Goal: Find specific page/section: Find specific page/section

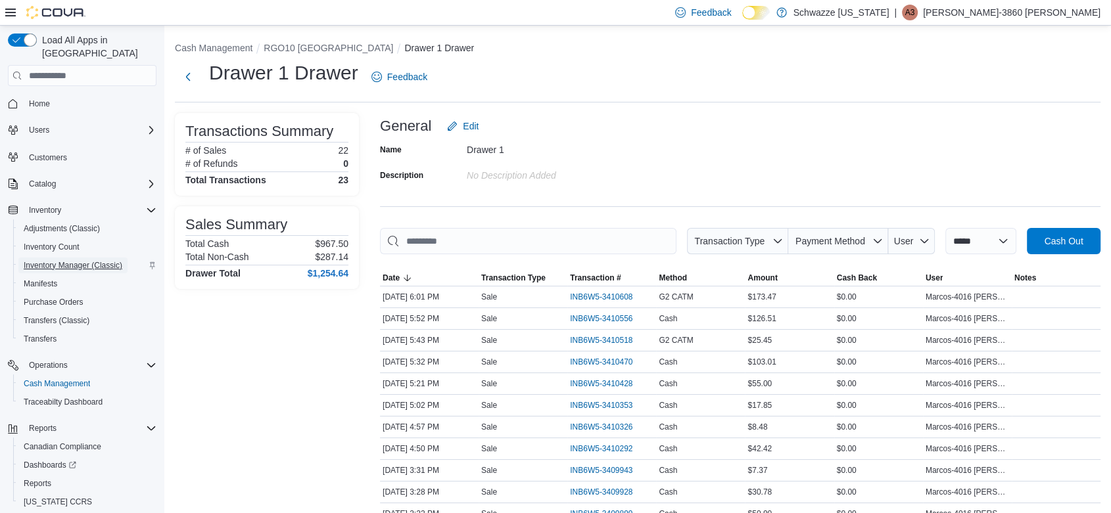
click at [95, 260] on span "Inventory Manager (Classic)" at bounding box center [73, 265] width 99 height 11
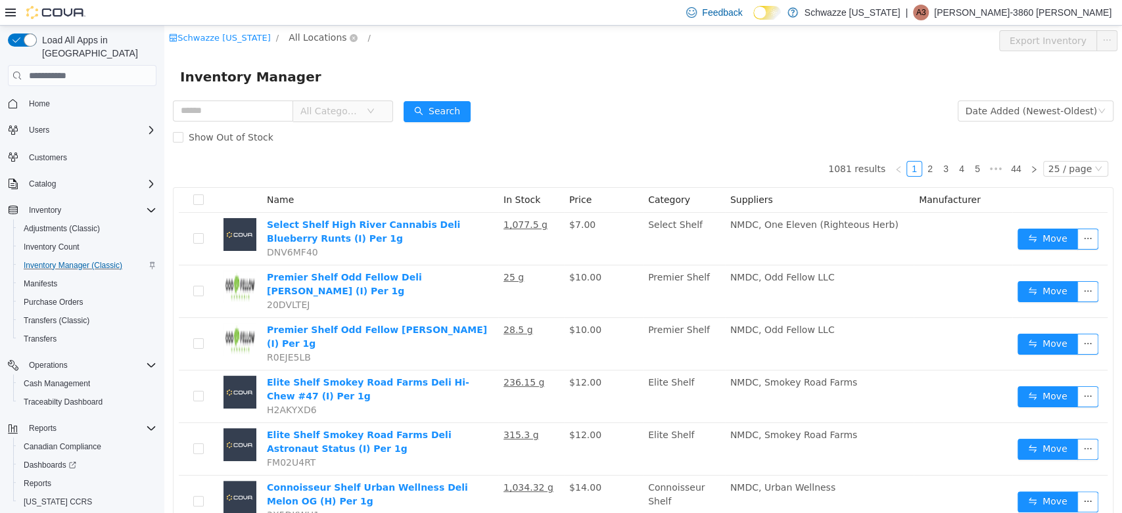
click at [300, 41] on span "All Locations" at bounding box center [317, 37] width 58 height 14
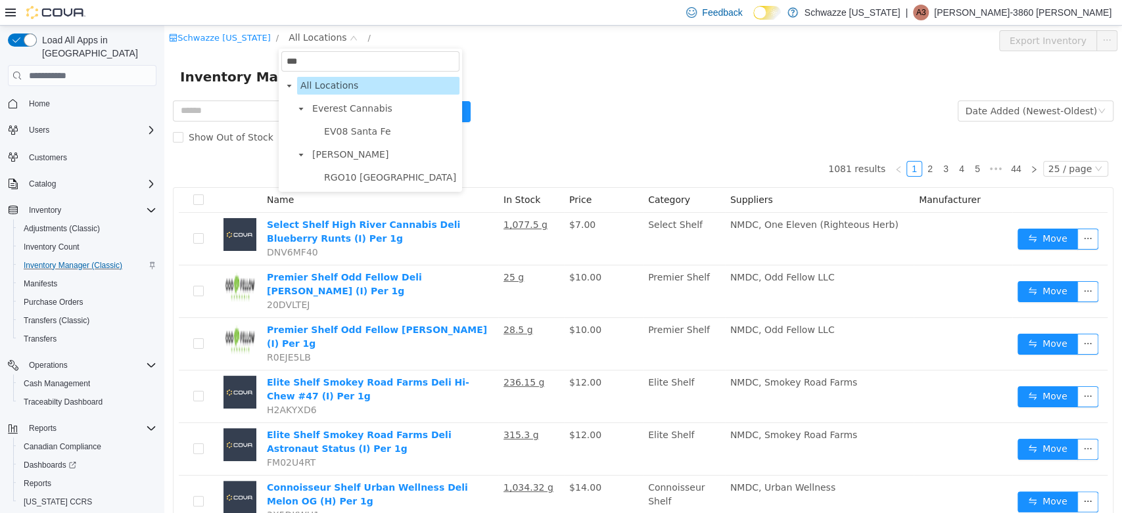
type input "***"
click at [350, 169] on li "[PERSON_NAME] RGO10 [GEOGRAPHIC_DATA]" at bounding box center [376, 166] width 166 height 41
click at [350, 180] on span "RGO10 [GEOGRAPHIC_DATA]" at bounding box center [390, 177] width 132 height 11
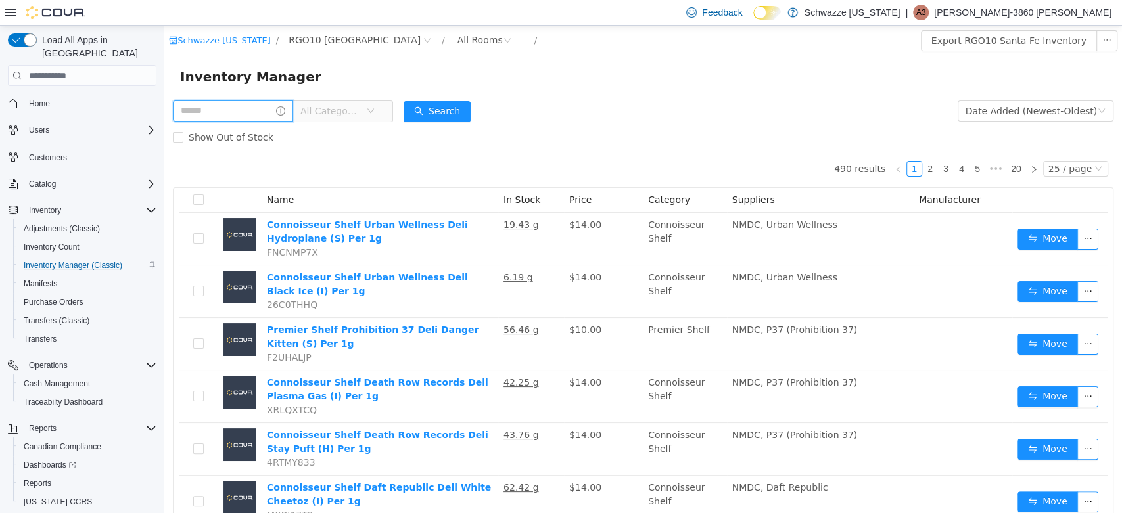
click at [241, 114] on input "text" at bounding box center [233, 111] width 120 height 21
type input "****"
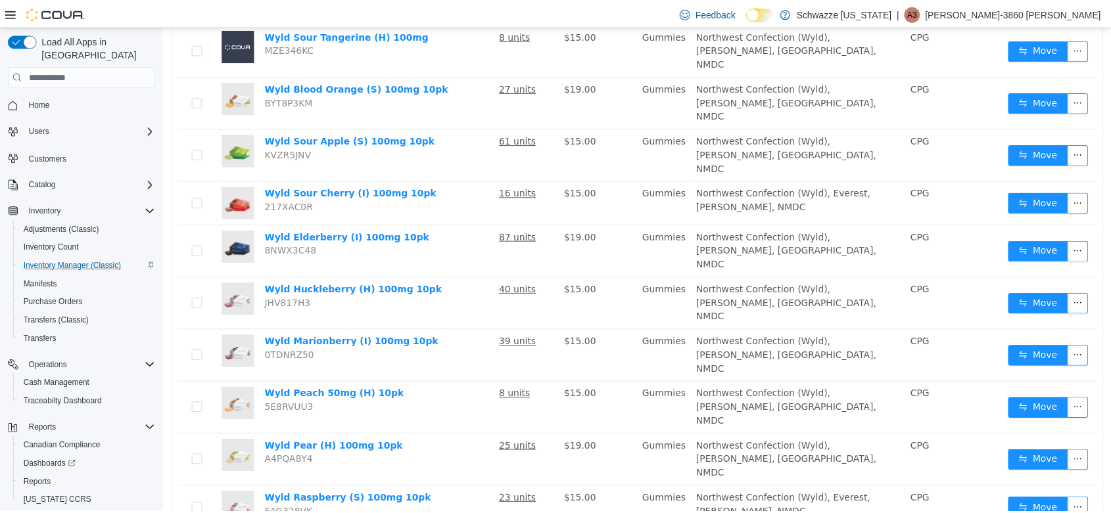
scroll to position [484, 0]
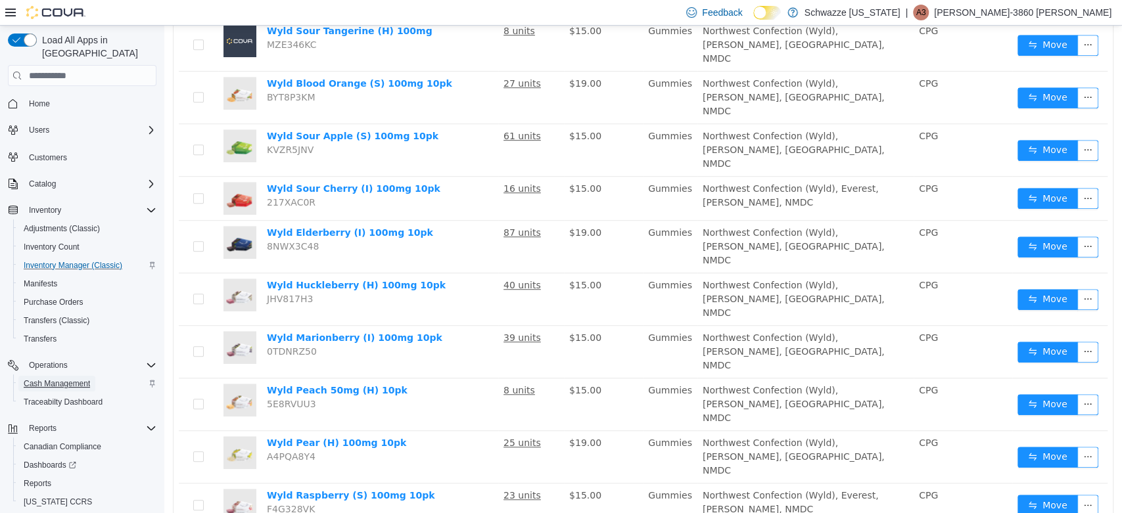
click at [75, 379] on span "Cash Management" at bounding box center [57, 384] width 66 height 11
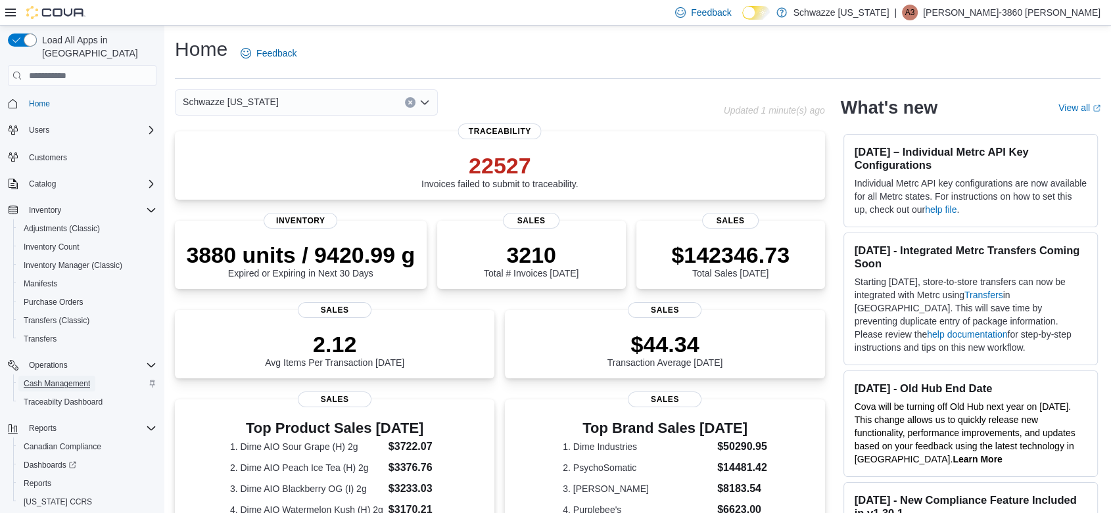
click at [68, 379] on span "Cash Management" at bounding box center [57, 384] width 66 height 11
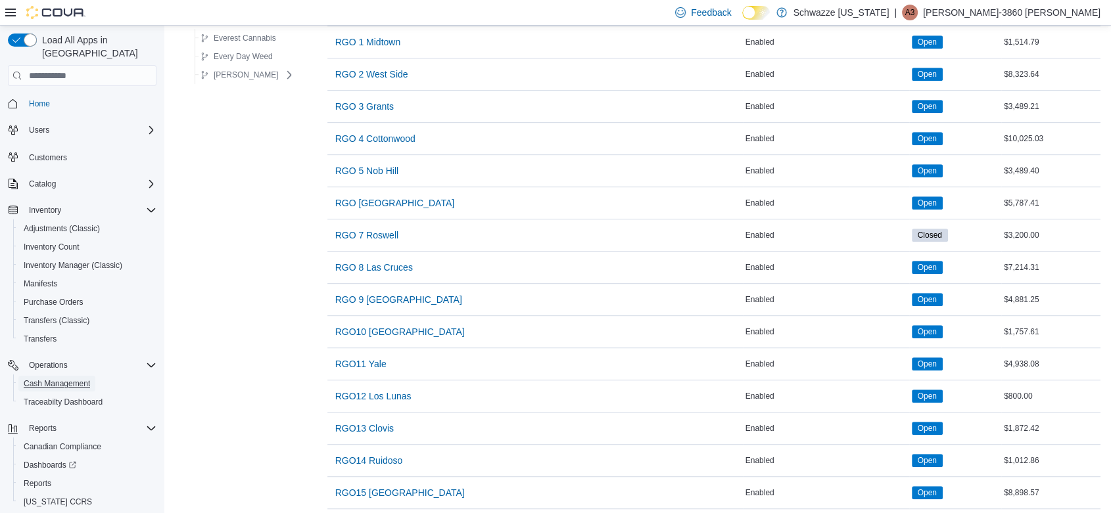
scroll to position [683, 0]
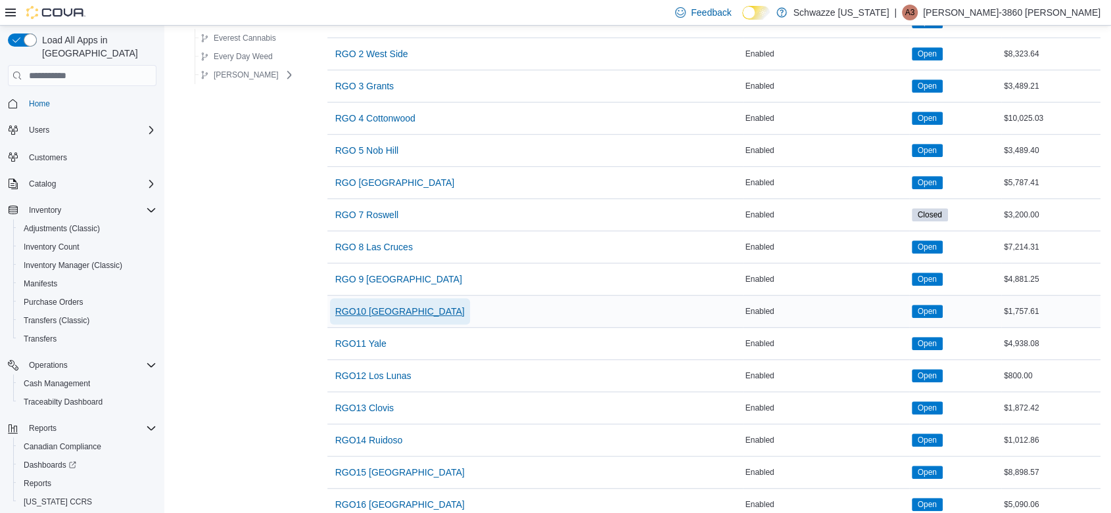
click at [379, 300] on span "RGO10 [GEOGRAPHIC_DATA]" at bounding box center [399, 311] width 129 height 26
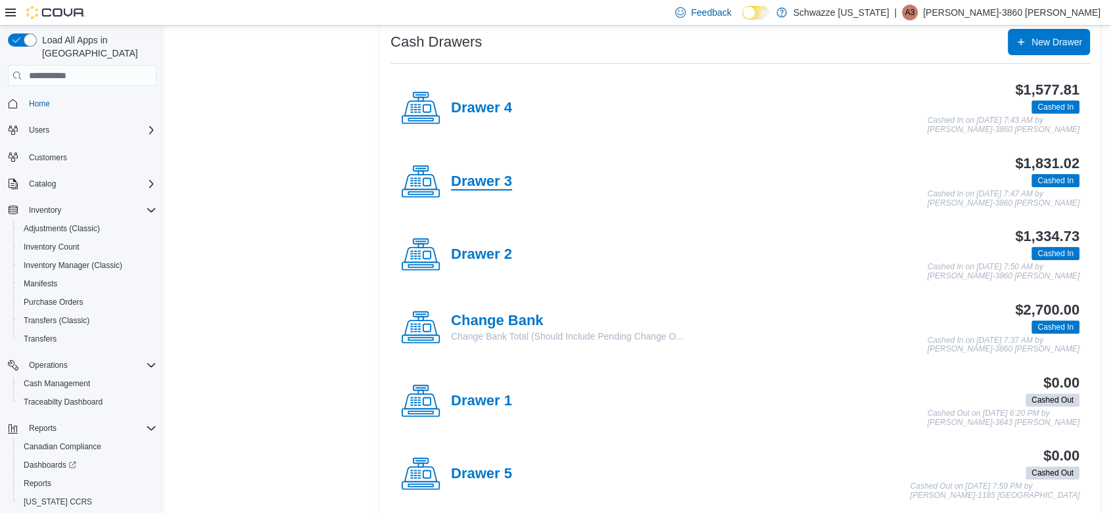
scroll to position [289, 0]
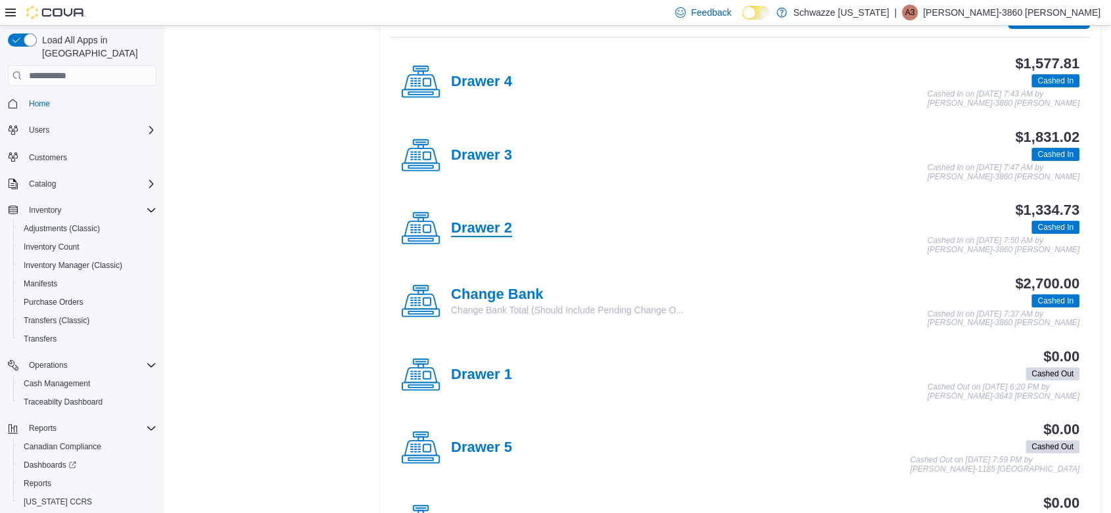
click at [483, 225] on h4 "Drawer 2" at bounding box center [481, 228] width 61 height 17
